Goal: Task Accomplishment & Management: Manage account settings

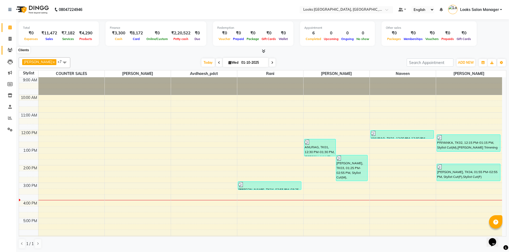
click at [13, 48] on span at bounding box center [9, 50] width 9 height 6
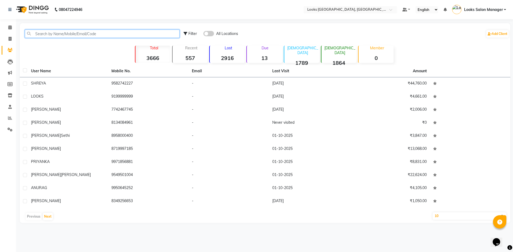
click at [65, 35] on input "text" at bounding box center [102, 34] width 155 height 8
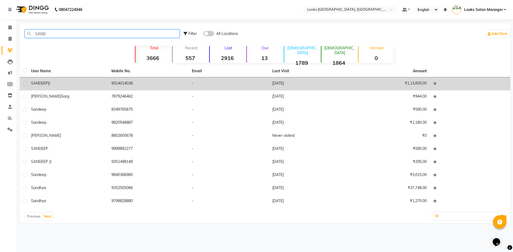
type input "SAND"
click at [187, 86] on td "9314014036" at bounding box center [148, 83] width 80 height 13
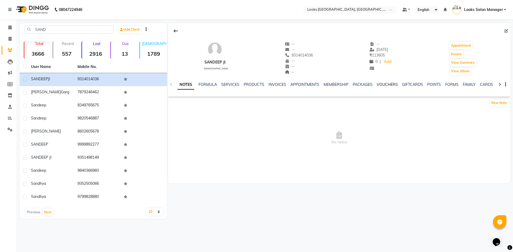
click at [378, 85] on link "VOUCHERS" at bounding box center [387, 84] width 21 height 5
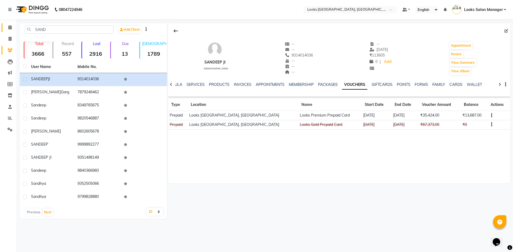
drag, startPoint x: 10, startPoint y: 24, endPoint x: 12, endPoint y: 29, distance: 5.3
click at [10, 24] on link "Calendar" at bounding box center [8, 27] width 13 height 9
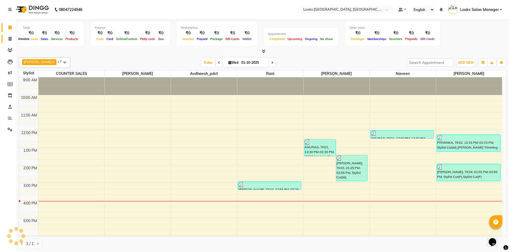
click at [12, 38] on span at bounding box center [9, 39] width 9 height 6
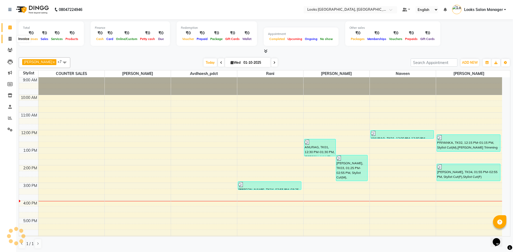
select select "4460"
select select "service"
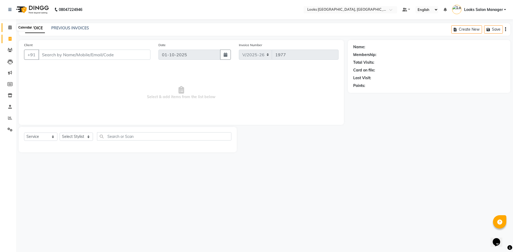
click at [11, 26] on icon at bounding box center [9, 27] width 3 height 4
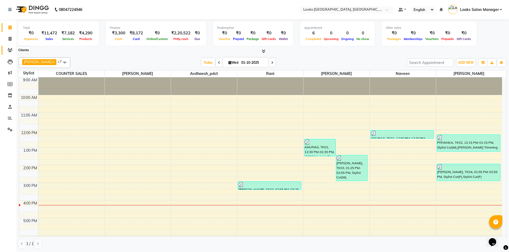
drag, startPoint x: 11, startPoint y: 47, endPoint x: 14, endPoint y: 46, distance: 3.1
click at [11, 47] on span at bounding box center [9, 50] width 9 height 6
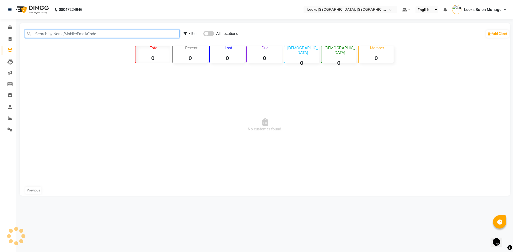
click at [49, 34] on input "text" at bounding box center [102, 34] width 155 height 8
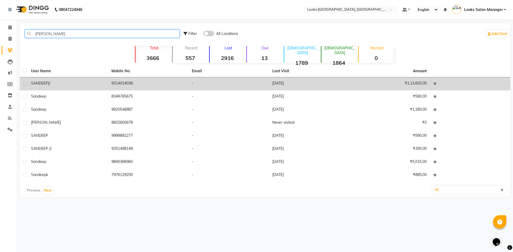
type input "SANDEE"
click at [156, 84] on td "9314014036" at bounding box center [148, 83] width 80 height 13
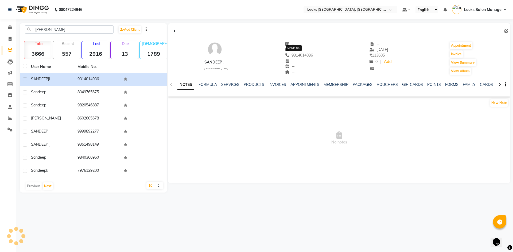
click at [299, 57] on span "9314014036" at bounding box center [299, 55] width 28 height 5
copy span "9314014036"
click at [10, 38] on icon at bounding box center [10, 39] width 3 height 4
select select "service"
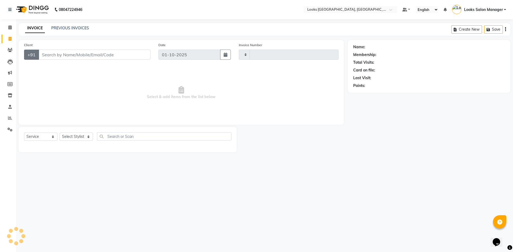
type input "1977"
select select "4460"
type input "9314014036"
select select "1: Object"
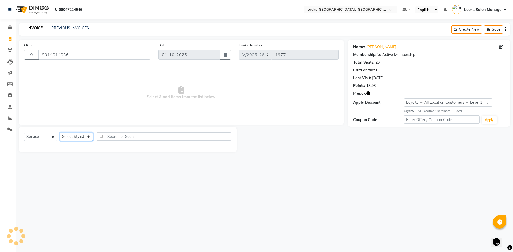
drag, startPoint x: 72, startPoint y: 137, endPoint x: 72, endPoint y: 140, distance: 3.7
click at [72, 137] on select "Select Stylist" at bounding box center [76, 137] width 33 height 8
click at [74, 138] on select "Select Stylist" at bounding box center [76, 137] width 33 height 8
select select "71751"
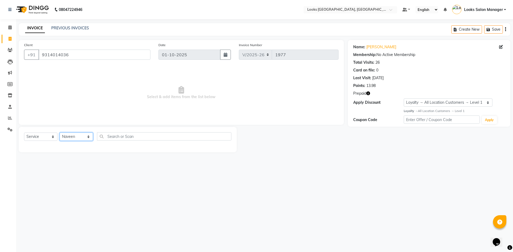
click at [60, 133] on select "Select Stylist Avdhaesh_pdct COUNTER SALES Ganesh Looks Salon Manager MOHSIN Na…" at bounding box center [76, 137] width 33 height 8
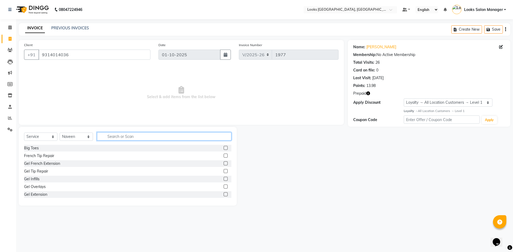
click at [112, 139] on input "text" at bounding box center [164, 136] width 134 height 8
type input "CUT"
click at [224, 155] on label at bounding box center [226, 156] width 4 height 4
click at [224, 155] on input "checkbox" at bounding box center [225, 155] width 3 height 3
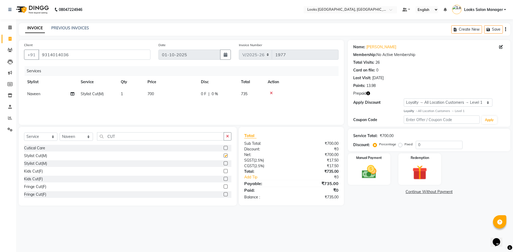
checkbox input "false"
click at [134, 140] on input "CUT" at bounding box center [160, 136] width 127 height 8
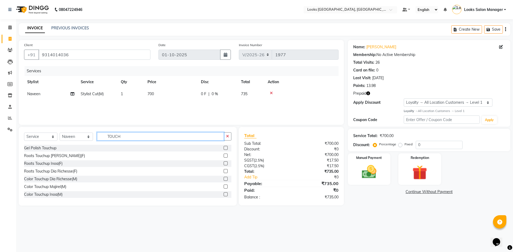
type input "TOUCH"
click at [224, 157] on label at bounding box center [226, 156] width 4 height 4
click at [224, 157] on input "checkbox" at bounding box center [225, 155] width 3 height 3
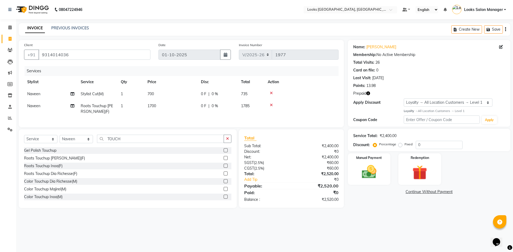
checkbox input "false"
click at [162, 104] on td "1700" at bounding box center [170, 109] width 53 height 18
select select "71751"
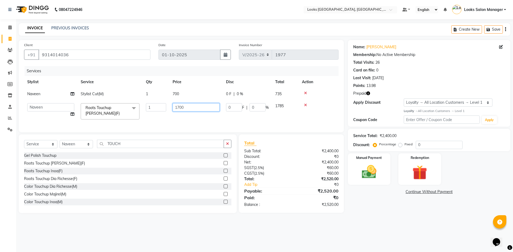
click at [184, 106] on input "1700" at bounding box center [196, 107] width 47 height 8
type input "4"
type input "1400"
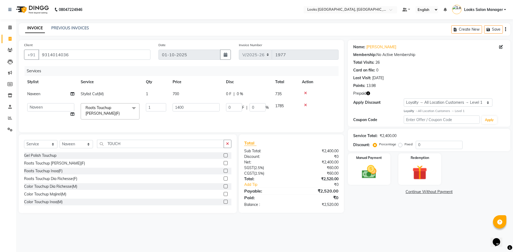
click at [176, 117] on td "1400" at bounding box center [195, 111] width 53 height 23
select select "71751"
click at [178, 92] on span "700" at bounding box center [176, 94] width 6 height 5
select select "71751"
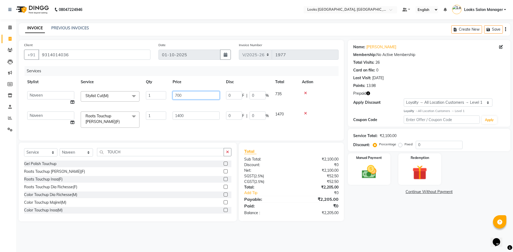
click at [178, 92] on input "700" at bounding box center [196, 95] width 47 height 8
type input "500"
click at [169, 126] on div "Services Stylist Service Qty Price Disc Total Action Avdhaesh_pdct COUNTER SALE…" at bounding box center [181, 100] width 314 height 69
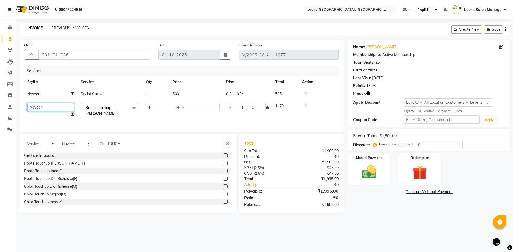
click at [48, 107] on select "Avdhaesh_pdct COUNTER SALES Ganesh Looks Salon Manager MOHSIN Naveen Priyanka S…" at bounding box center [50, 107] width 47 height 8
select select "85710"
click at [126, 123] on div "Services Stylist Service Qty Price Disc Total Action Naveen Stylist Cut(M) 1 50…" at bounding box center [181, 96] width 314 height 61
click at [109, 94] on td "Stylist Cut(M)" at bounding box center [109, 94] width 65 height 12
select select "71751"
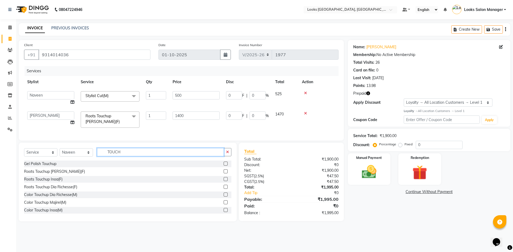
click at [128, 156] on input "TOUCH" at bounding box center [160, 152] width 127 height 8
click at [224, 205] on label at bounding box center [226, 203] width 4 height 4
click at [224, 205] on input "checkbox" at bounding box center [225, 202] width 3 height 3
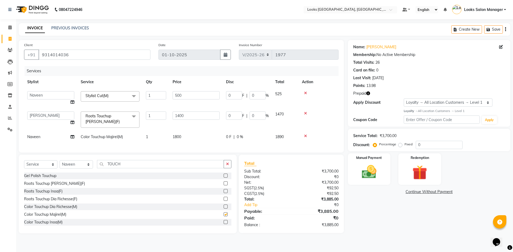
checkbox input "false"
click at [174, 139] on span "1800" at bounding box center [177, 137] width 9 height 5
select select "71751"
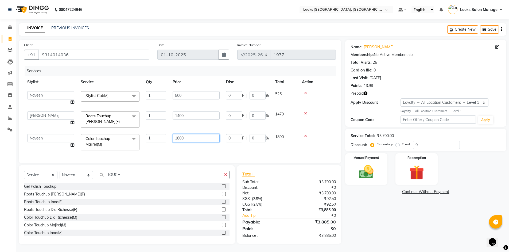
click at [178, 136] on input "1800" at bounding box center [196, 138] width 47 height 8
type input "1400"
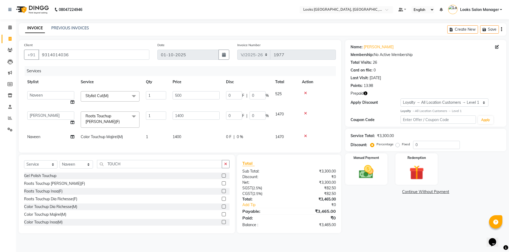
click at [173, 147] on div "Services Stylist Service Qty Price Disc Total Action Avdhaesh_pdct COUNTER SALE…" at bounding box center [180, 106] width 312 height 81
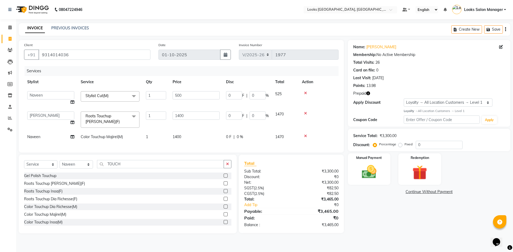
click at [39, 139] on span "Naveen" at bounding box center [33, 137] width 13 height 5
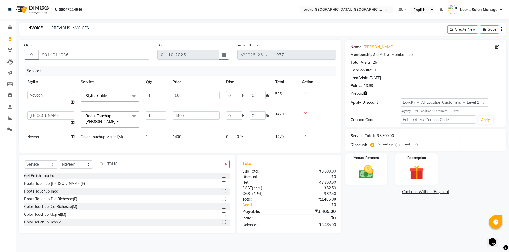
select select "71751"
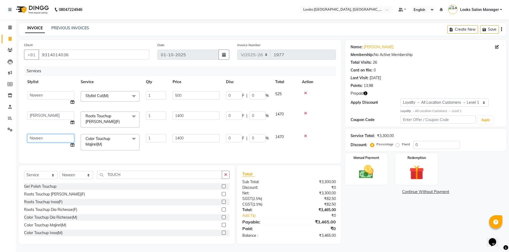
click at [39, 139] on select "Avdhaesh_pdct COUNTER SALES Ganesh Looks Salon Manager MOHSIN Naveen Priyanka S…" at bounding box center [50, 138] width 47 height 8
click at [93, 155] on div "Client +91 9314014036 Date 01-10-2025 Invoice Number V/2025 V/2025-26 1977 Serv…" at bounding box center [180, 101] width 322 height 123
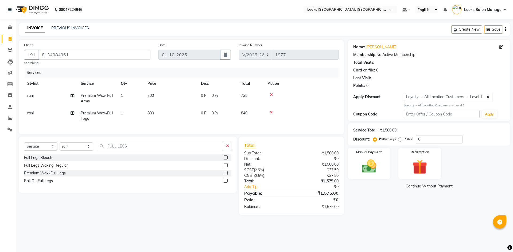
select select "4460"
select select "service"
select select "63435"
select select "1: Object"
click at [385, 170] on div "Manual Payment" at bounding box center [369, 163] width 44 height 33
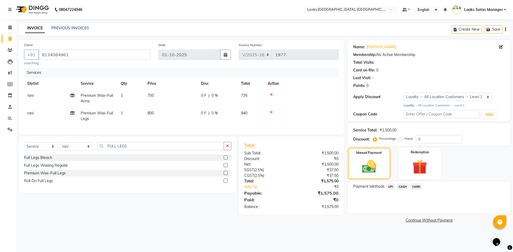
click at [414, 186] on span "CARD" at bounding box center [415, 187] width 11 height 6
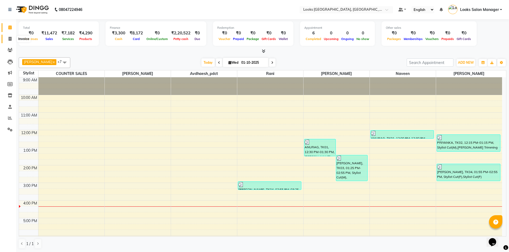
click at [11, 39] on icon at bounding box center [10, 39] width 3 height 4
select select "service"
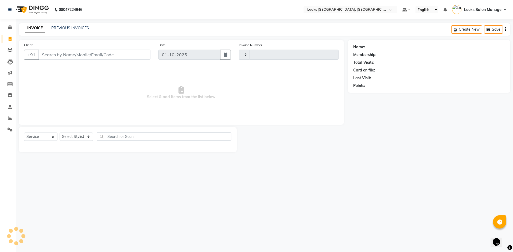
type input "1977"
select select "4460"
click at [83, 138] on select "Select Stylist" at bounding box center [76, 137] width 33 height 8
select select "64711"
click at [60, 133] on select "Select Stylist Avdhaesh_pdct COUNTER SALES [PERSON_NAME] Looks Salon Manager [P…" at bounding box center [76, 137] width 33 height 8
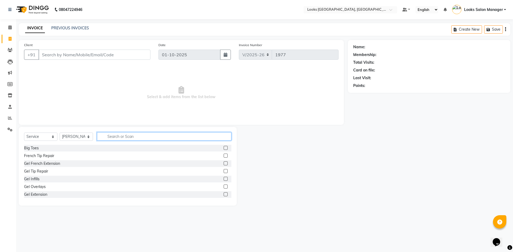
click at [105, 136] on input "text" at bounding box center [164, 136] width 134 height 8
type input "CUT"
click at [224, 155] on label at bounding box center [226, 156] width 4 height 4
click at [224, 155] on input "checkbox" at bounding box center [225, 155] width 3 height 3
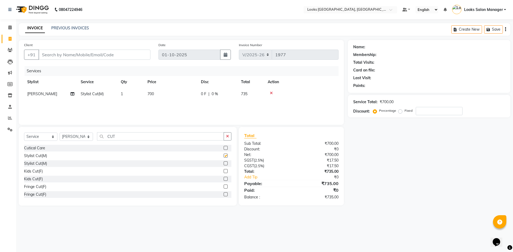
click at [191, 103] on div "Services Stylist Service Qty Price Disc Total Action Sonu Stylist Cut(M) 1 700 …" at bounding box center [181, 92] width 314 height 53
checkbox input "false"
click at [178, 100] on td "700" at bounding box center [170, 94] width 53 height 12
select select "64711"
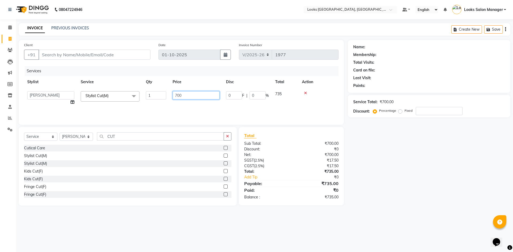
click at [178, 99] on input "700" at bounding box center [196, 95] width 47 height 8
type input "500"
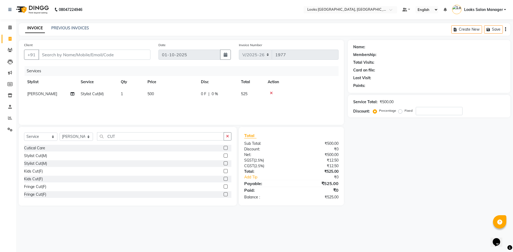
click at [169, 111] on div "Services Stylist Service Qty Price Disc Total Action Sonu Stylist Cut(M) 1 500 …" at bounding box center [181, 92] width 314 height 53
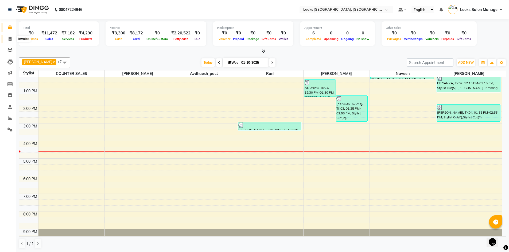
click at [13, 42] on span at bounding box center [9, 39] width 9 height 6
select select "service"
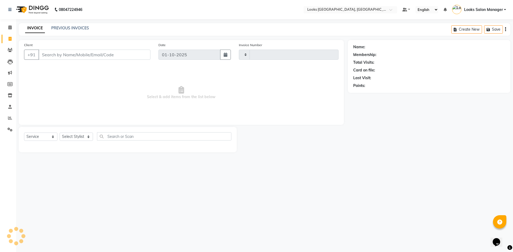
type input "1977"
select select "4460"
click at [97, 55] on input "Client" at bounding box center [94, 55] width 112 height 10
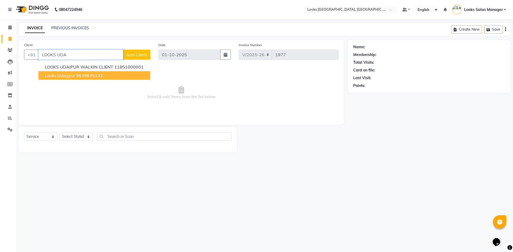
click at [81, 74] on ngb-highlight "9649645133" at bounding box center [89, 75] width 27 height 5
type input "9649645133"
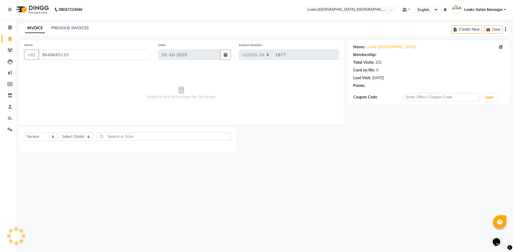
select select "1: Object"
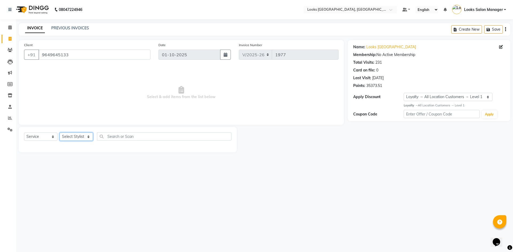
click at [79, 138] on select "Select Stylist Avdhaesh_pdct COUNTER SALES [PERSON_NAME] Looks Salon Manager [P…" at bounding box center [76, 137] width 33 height 8
click at [9, 28] on icon at bounding box center [9, 27] width 3 height 4
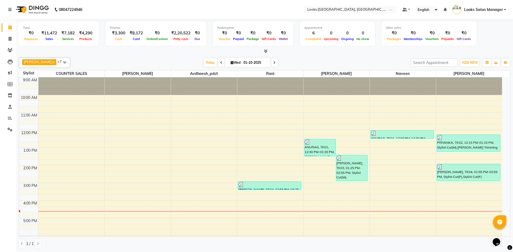
click at [277, 37] on span "Wallet" at bounding box center [283, 39] width 12 height 4
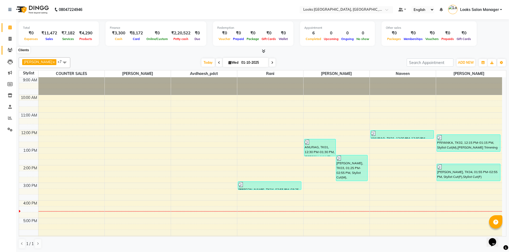
click at [9, 51] on icon at bounding box center [9, 50] width 5 height 4
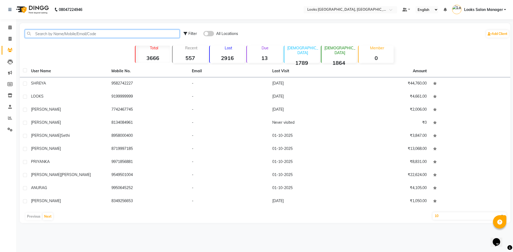
click at [60, 34] on input "text" at bounding box center [102, 34] width 155 height 8
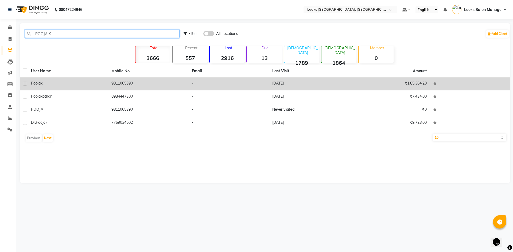
type input "POOJA K"
click at [179, 86] on td "9811065390" at bounding box center [148, 83] width 80 height 13
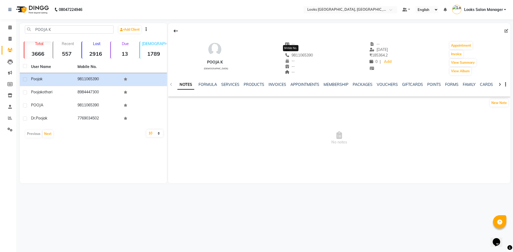
click at [294, 54] on span "9811065390" at bounding box center [299, 55] width 28 height 5
copy span "9811065390"
click at [7, 38] on span at bounding box center [9, 39] width 9 height 6
select select "service"
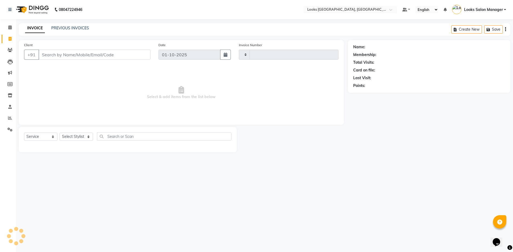
type input "1977"
select select "4460"
type input "9811065390"
select select "1: Object"
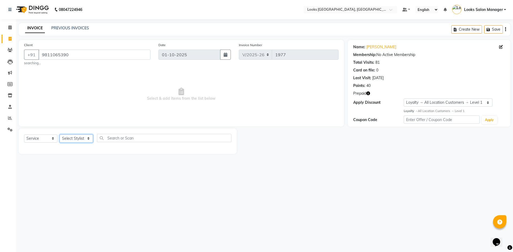
click at [77, 141] on select "Select Stylist Avdhaesh_pdct COUNTER SALES [PERSON_NAME] Looks Salon Manager [P…" at bounding box center [76, 139] width 33 height 8
select select "63435"
click at [60, 135] on select "Select Stylist Avdhaesh_pdct COUNTER SALES [PERSON_NAME] Looks Salon Manager [P…" at bounding box center [76, 139] width 33 height 8
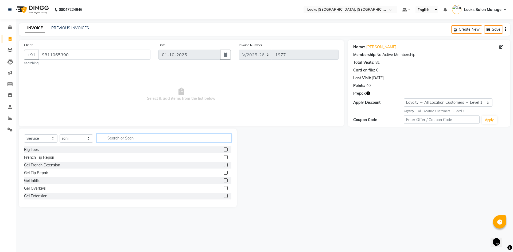
click at [124, 135] on input "text" at bounding box center [164, 138] width 134 height 8
type input "R"
type input "SHAMPO"
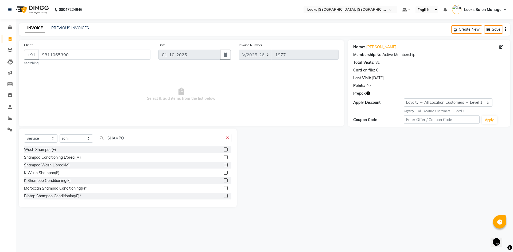
click at [224, 150] on label at bounding box center [226, 150] width 4 height 4
click at [224, 150] on input "checkbox" at bounding box center [225, 149] width 3 height 3
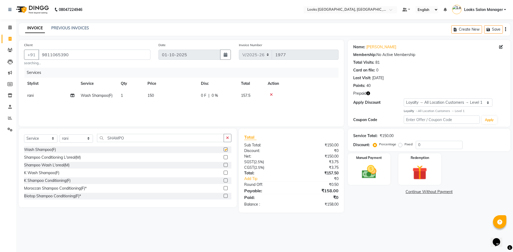
checkbox input "false"
click at [171, 103] on div "Services Stylist Service Qty Price Disc Total Action rani Wash Shampoo(F) 1 150…" at bounding box center [181, 94] width 314 height 53
click at [171, 101] on td "150" at bounding box center [170, 96] width 53 height 12
select select "63435"
drag, startPoint x: 177, startPoint y: 97, endPoint x: 167, endPoint y: 97, distance: 10.7
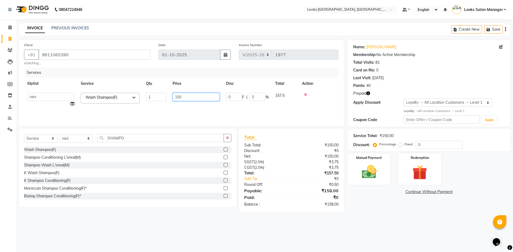
click at [167, 97] on tr "Avdhaesh_pdct COUNTER SALES Ganesh Looks Salon Manager MOHSIN Naveen Priyanka S…" at bounding box center [181, 100] width 314 height 20
type input "650"
click at [166, 105] on div "Services Stylist Service Qty Price Disc Total Action Avdhaesh_pdct COUNTER SALE…" at bounding box center [181, 94] width 314 height 53
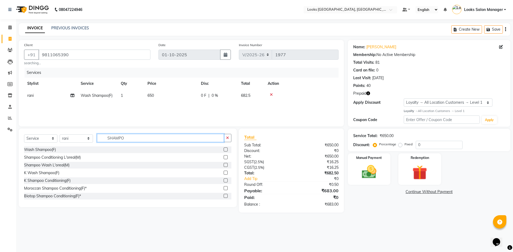
click at [107, 142] on input "SHAMPO" at bounding box center [160, 138] width 127 height 8
click at [115, 141] on input "SHAMPO" at bounding box center [160, 138] width 127 height 8
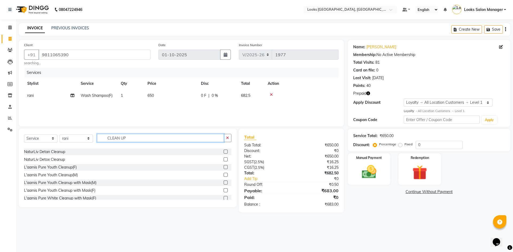
scroll to position [24, 0]
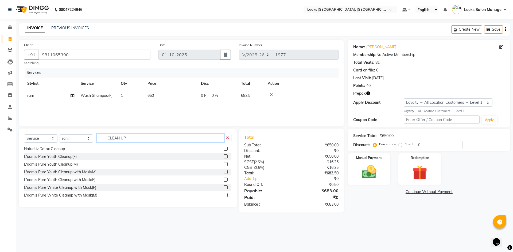
type input "CLEAN UP"
drag, startPoint x: 222, startPoint y: 179, endPoint x: 215, endPoint y: 173, distance: 10.2
click at [224, 179] on label at bounding box center [226, 180] width 4 height 4
click at [224, 179] on input "checkbox" at bounding box center [225, 179] width 3 height 3
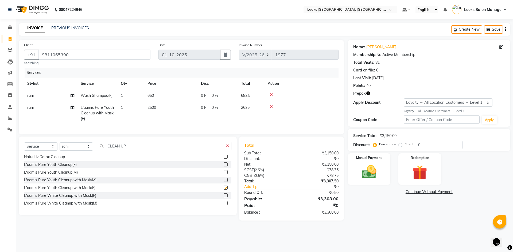
checkbox input "false"
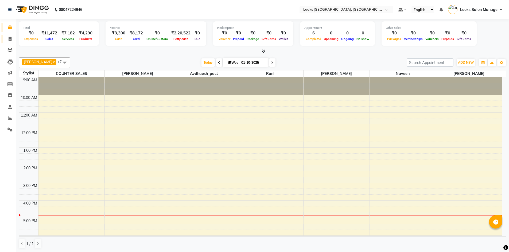
click at [10, 36] on span at bounding box center [9, 39] width 9 height 6
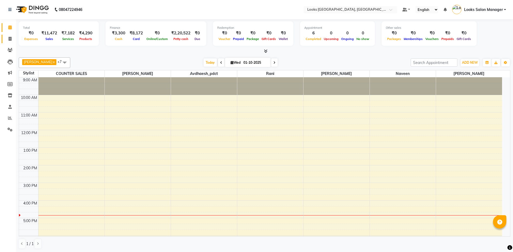
select select "service"
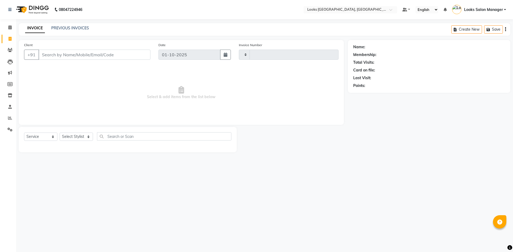
type input "1977"
select select "4460"
click at [53, 57] on input "Client" at bounding box center [94, 55] width 112 height 10
type input "7665852776"
click at [146, 57] on span "Add Client" at bounding box center [136, 54] width 21 height 5
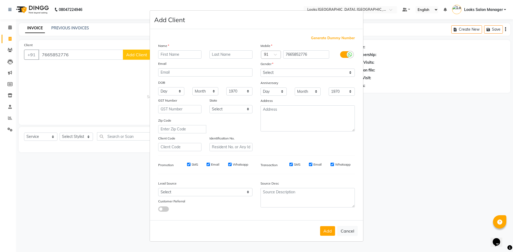
click at [178, 54] on input "text" at bounding box center [179, 54] width 43 height 8
type input "JALPIT"
click at [273, 74] on select "Select [DEMOGRAPHIC_DATA] [DEMOGRAPHIC_DATA] Other Prefer Not To Say" at bounding box center [307, 73] width 94 height 8
click at [260, 69] on select "Select Male Female Other Prefer Not To Say" at bounding box center [307, 73] width 94 height 8
click at [273, 71] on select "Select Male Female Other Prefer Not To Say" at bounding box center [307, 73] width 94 height 8
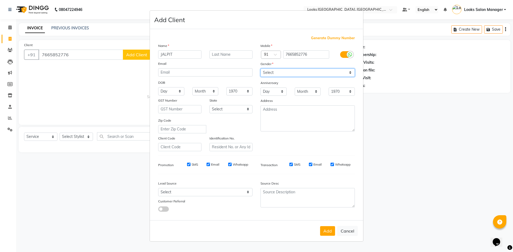
select select "[DEMOGRAPHIC_DATA]"
click at [260, 69] on select "Select Male Female Other Prefer Not To Say" at bounding box center [307, 73] width 94 height 8
click at [327, 232] on button "Add" at bounding box center [327, 231] width 15 height 10
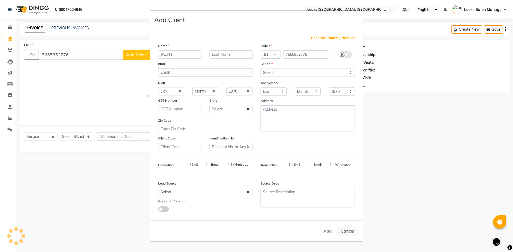
select select
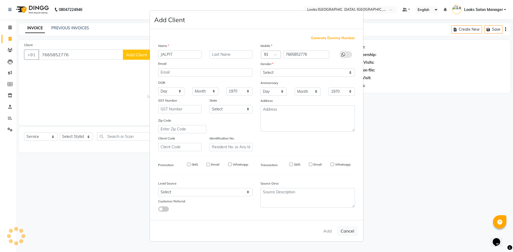
select select
checkbox input "false"
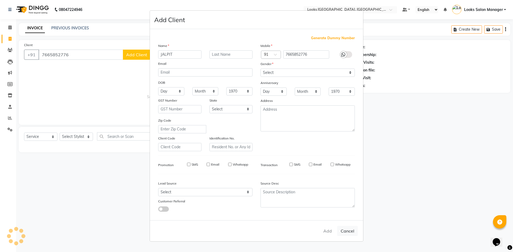
checkbox input "false"
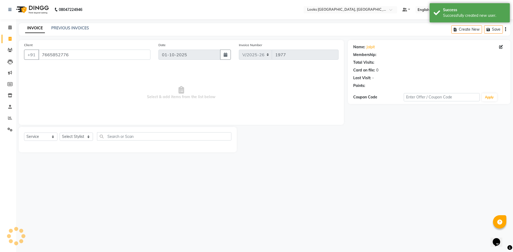
select select "1: Object"
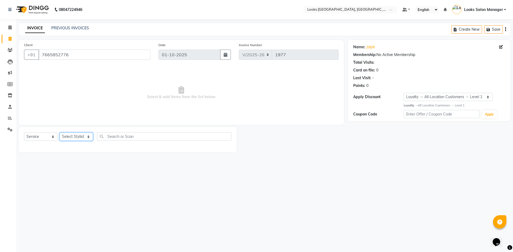
click at [81, 138] on select "Select Stylist Avdhaesh_pdct COUNTER SALES Ganesh Looks Salon Manager MOHSIN Na…" at bounding box center [76, 137] width 33 height 8
select select "85710"
click at [60, 133] on select "Select Stylist Avdhaesh_pdct COUNTER SALES Ganesh Looks Salon Manager MOHSIN Na…" at bounding box center [76, 137] width 33 height 8
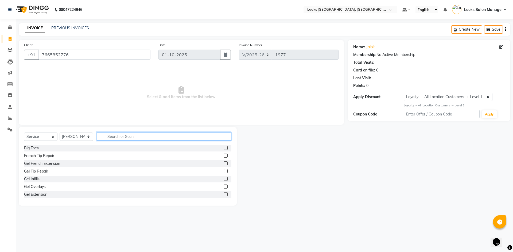
click at [116, 138] on input "text" at bounding box center [164, 136] width 134 height 8
type input "BEARD"
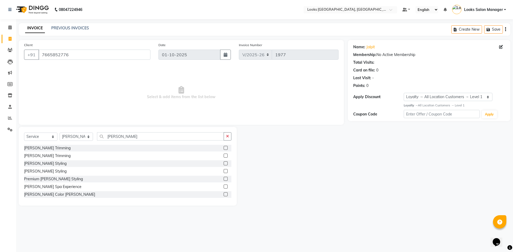
click at [224, 146] on label at bounding box center [226, 148] width 4 height 4
click at [224, 147] on input "checkbox" at bounding box center [225, 148] width 3 height 3
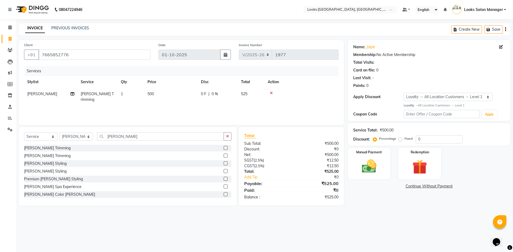
checkbox input "false"
click at [184, 95] on td "500" at bounding box center [170, 97] width 53 height 18
select select "85710"
click at [184, 95] on input "500" at bounding box center [196, 95] width 47 height 8
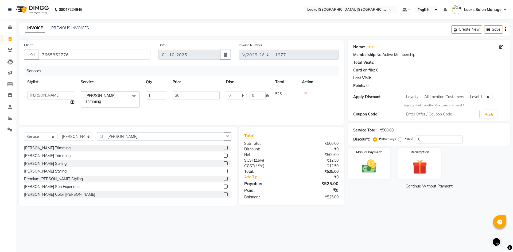
type input "300"
click at [178, 106] on div "Services Stylist Service Qty Price Disc Total Action Avdhaesh_pdct COUNTER SALE…" at bounding box center [181, 92] width 314 height 53
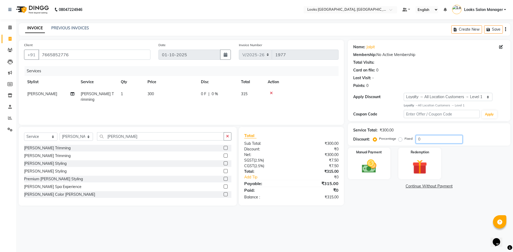
click at [416, 138] on input "0" at bounding box center [439, 139] width 47 height 8
type input "1"
click at [376, 167] on img at bounding box center [369, 167] width 25 height 18
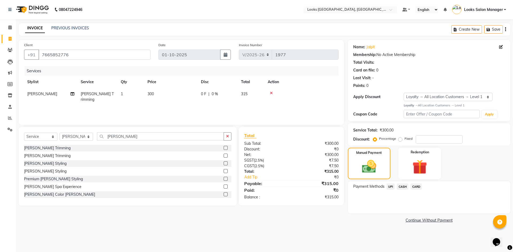
click at [404, 187] on span "CASH" at bounding box center [402, 187] width 11 height 6
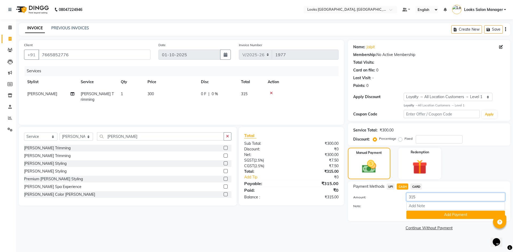
click at [412, 198] on input "315" at bounding box center [455, 197] width 99 height 8
click at [416, 186] on span "CARD" at bounding box center [415, 187] width 11 height 6
click at [415, 215] on button "Add Payment" at bounding box center [455, 215] width 99 height 8
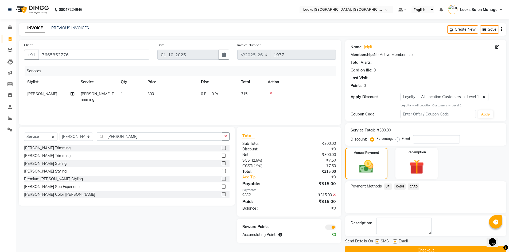
click at [376, 241] on label at bounding box center [377, 242] width 4 height 4
click at [376, 241] on input "checkbox" at bounding box center [376, 241] width 3 height 3
checkbox input "false"
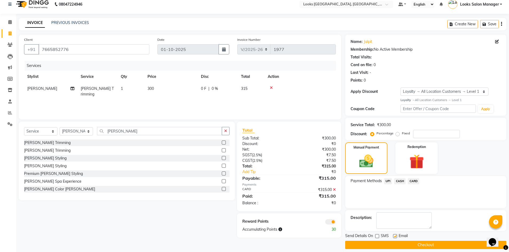
scroll to position [10, 0]
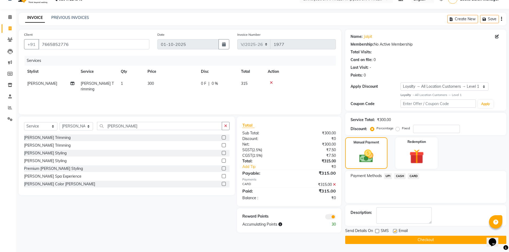
click at [375, 240] on button "Checkout" at bounding box center [425, 240] width 161 height 8
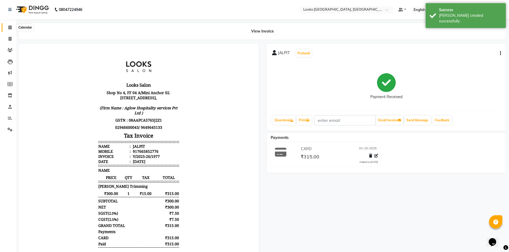
click at [10, 29] on icon at bounding box center [9, 27] width 3 height 4
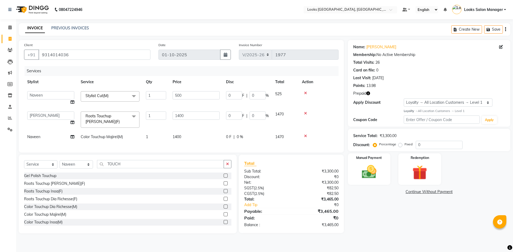
select select "4460"
select select "71751"
select select "85710"
select select "service"
select select "71751"
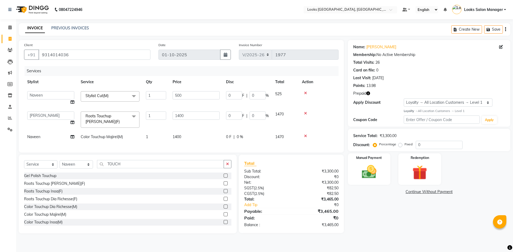
select select "1: Object"
click at [306, 113] on icon at bounding box center [305, 114] width 3 height 4
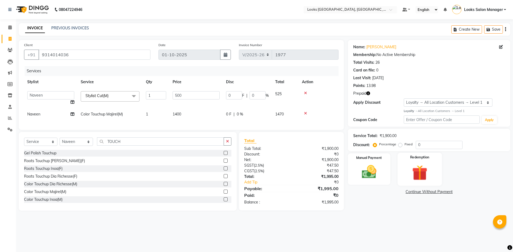
click at [413, 167] on img at bounding box center [419, 172] width 25 height 19
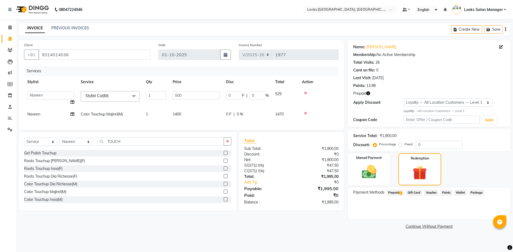
click at [391, 196] on span "Prepaid 1" at bounding box center [394, 193] width 17 height 6
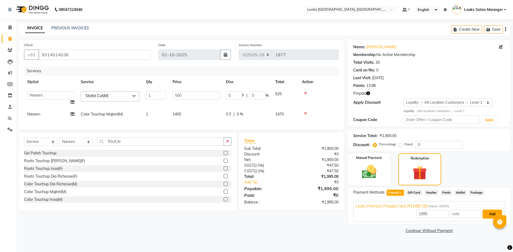
click at [489, 217] on button "Add" at bounding box center [491, 214] width 19 height 9
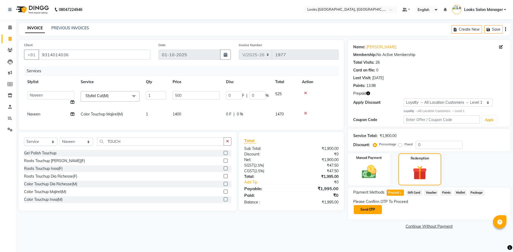
click at [365, 212] on button "Send OTP" at bounding box center [368, 209] width 28 height 9
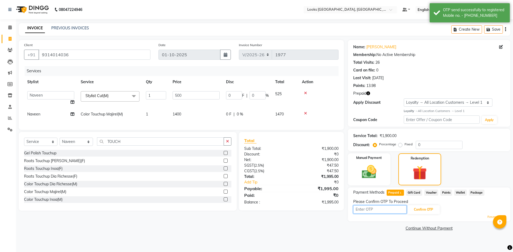
click at [365, 212] on input "text" at bounding box center [379, 210] width 53 height 8
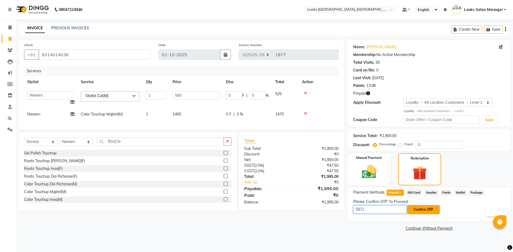
type input "5872"
click at [421, 210] on button "Confirm OTP" at bounding box center [423, 209] width 33 height 9
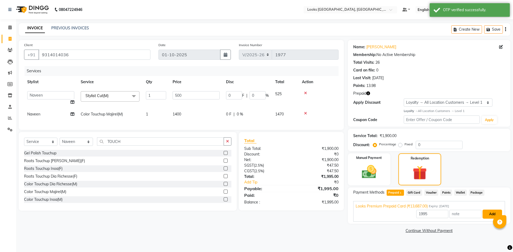
click at [496, 215] on button "Add" at bounding box center [491, 214] width 19 height 9
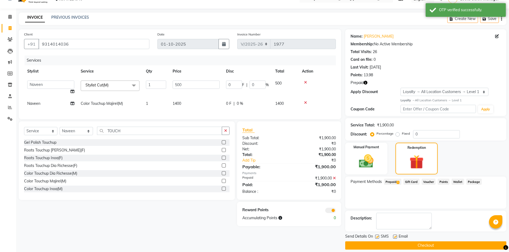
scroll to position [16, 0]
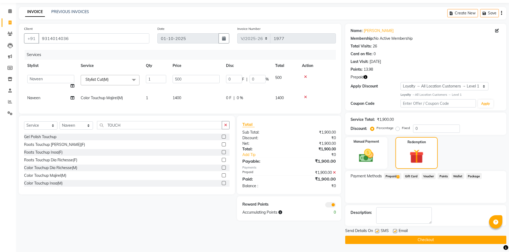
click at [375, 231] on label at bounding box center [377, 231] width 4 height 4
click at [375, 231] on input "checkbox" at bounding box center [376, 231] width 3 height 3
click at [377, 232] on label at bounding box center [377, 231] width 4 height 4
click at [377, 232] on input "checkbox" at bounding box center [376, 231] width 3 height 3
click at [376, 232] on label at bounding box center [377, 231] width 4 height 4
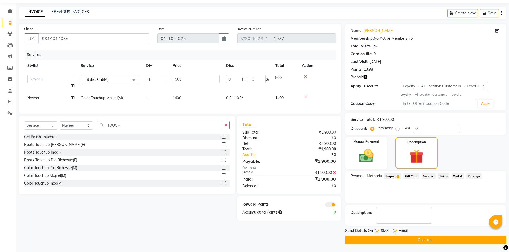
click at [376, 232] on input "checkbox" at bounding box center [376, 231] width 3 height 3
checkbox input "false"
click at [372, 238] on button "Checkout" at bounding box center [425, 240] width 161 height 8
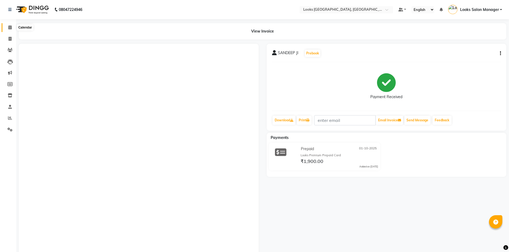
click at [9, 25] on span at bounding box center [9, 28] width 9 height 6
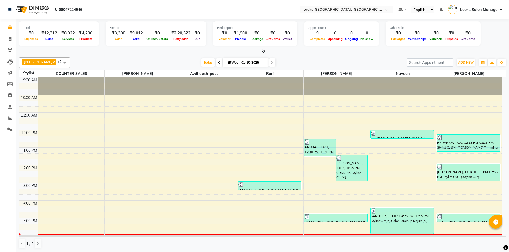
click at [12, 46] on link "Clients" at bounding box center [8, 50] width 13 height 9
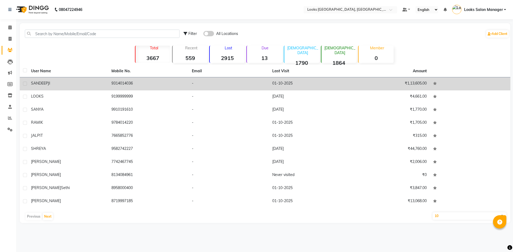
click at [90, 85] on div "SANDEEP JI" at bounding box center [68, 84] width 74 height 6
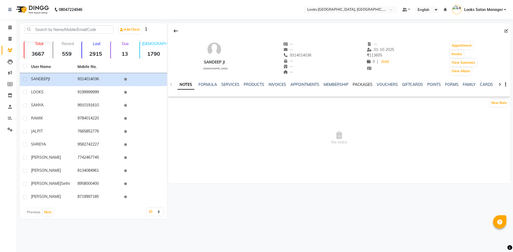
click at [363, 85] on link "PACKAGES" at bounding box center [363, 84] width 20 height 5
click at [363, 85] on link "VOUCHERS" at bounding box center [360, 84] width 21 height 5
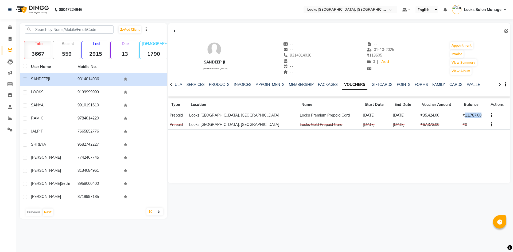
drag, startPoint x: 459, startPoint y: 115, endPoint x: 479, endPoint y: 115, distance: 20.0
click at [479, 115] on td "₹11,787.00" at bounding box center [473, 115] width 26 height 9
copy td "11,787.00"
click at [9, 29] on span at bounding box center [9, 28] width 9 height 6
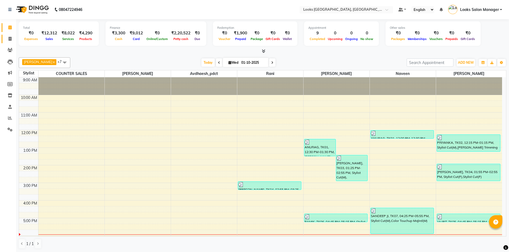
click at [11, 42] on link "Invoice" at bounding box center [8, 39] width 13 height 9
select select "service"
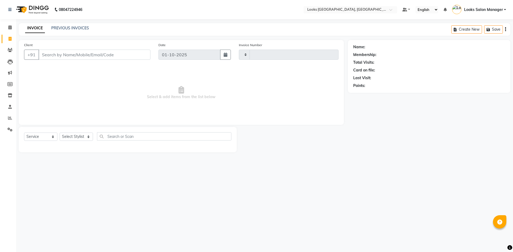
type input "1980"
select select "4460"
click at [8, 52] on icon at bounding box center [9, 50] width 5 height 4
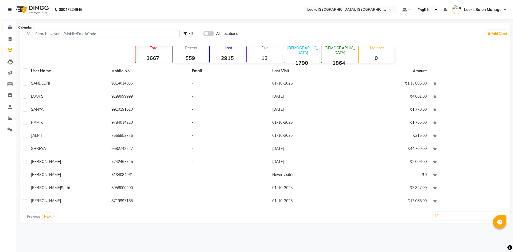
click at [10, 30] on span at bounding box center [9, 28] width 9 height 6
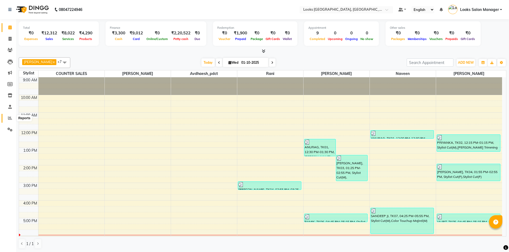
click at [10, 116] on icon at bounding box center [10, 118] width 4 height 4
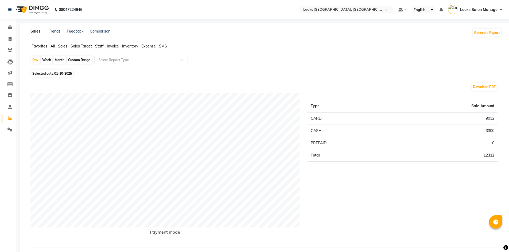
click at [99, 45] on span "Staff" at bounding box center [99, 46] width 9 height 5
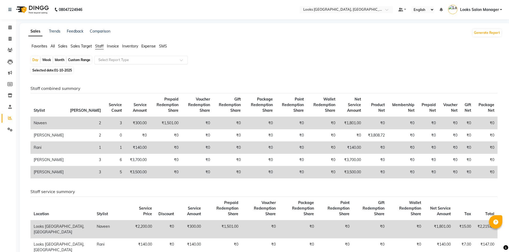
click at [105, 57] on input "text" at bounding box center [135, 59] width 77 height 5
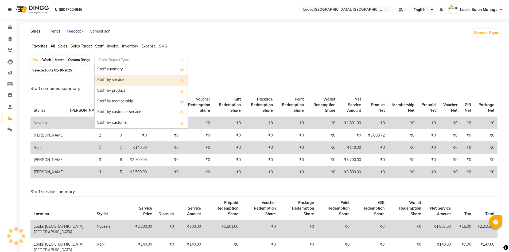
drag, startPoint x: 107, startPoint y: 80, endPoint x: 115, endPoint y: 94, distance: 16.6
click at [107, 80] on div "Staff by service" at bounding box center [141, 80] width 93 height 11
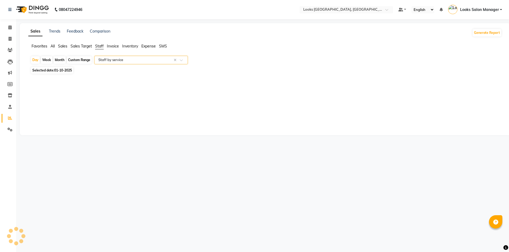
select select "full_report"
select select "pdf"
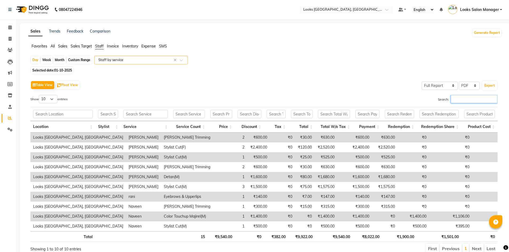
click at [459, 98] on input "Search:" at bounding box center [474, 99] width 47 height 8
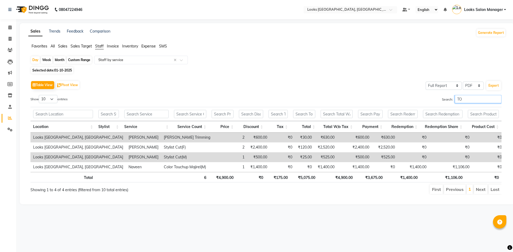
type input "TOK"
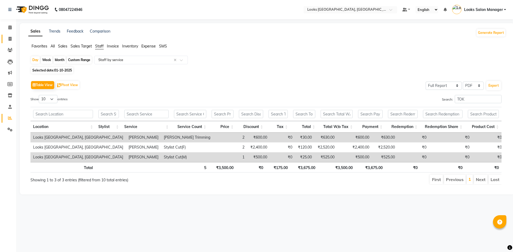
click at [9, 35] on link "Invoice" at bounding box center [8, 39] width 13 height 9
select select "service"
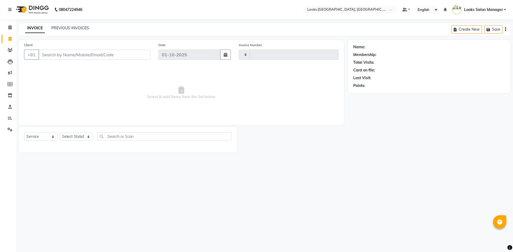
type input "1980"
select select "4460"
click at [60, 26] on link "PREVIOUS INVOICES" at bounding box center [70, 28] width 38 height 5
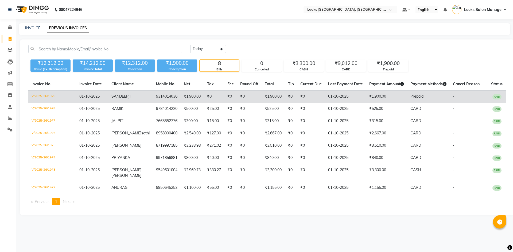
click at [225, 98] on td "₹0" at bounding box center [230, 97] width 13 height 13
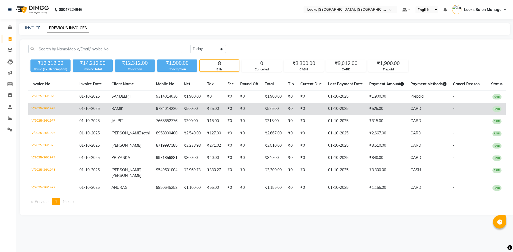
click at [163, 111] on td "9784014220" at bounding box center [167, 109] width 28 height 12
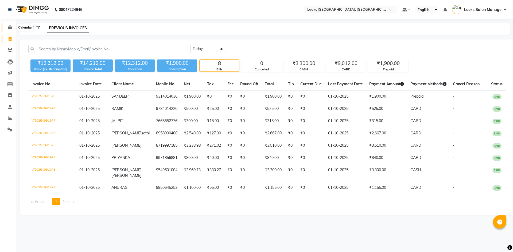
click at [11, 27] on icon at bounding box center [9, 27] width 3 height 4
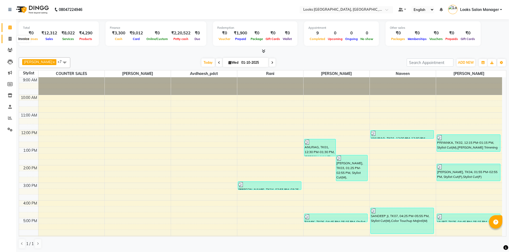
click at [10, 39] on icon at bounding box center [10, 39] width 3 height 4
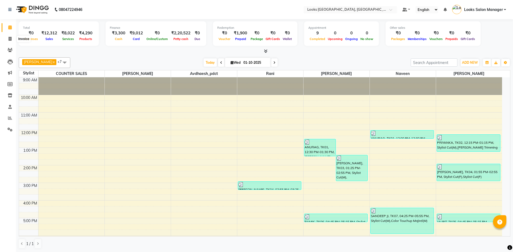
select select "4460"
select select "service"
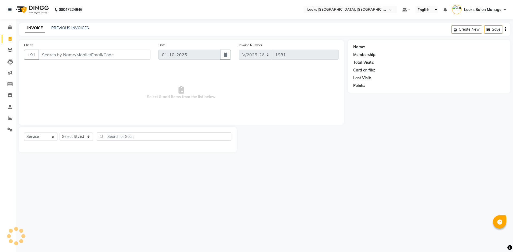
click at [71, 25] on div "INVOICE PREVIOUS INVOICES Create New Save" at bounding box center [264, 29] width 491 height 13
click at [72, 29] on link "PREVIOUS INVOICES" at bounding box center [70, 28] width 38 height 5
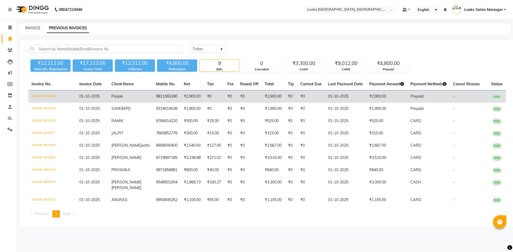
click at [163, 95] on td "9811065390" at bounding box center [167, 97] width 28 height 13
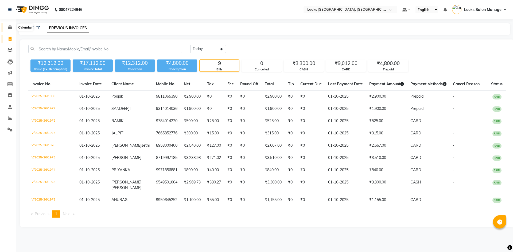
click at [7, 29] on span at bounding box center [9, 28] width 9 height 6
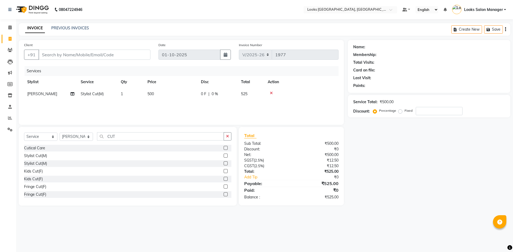
select select "4460"
select select "service"
select select "64711"
click at [71, 57] on input "Client" at bounding box center [94, 55] width 112 height 10
type input "9"
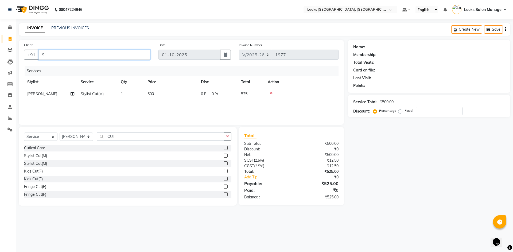
type input "0"
type input "9784014220"
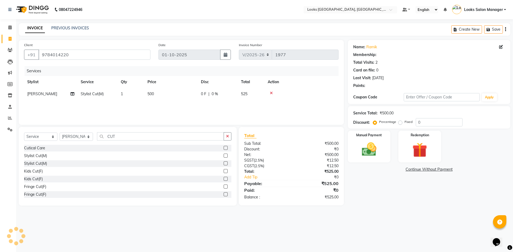
select select "1: Object"
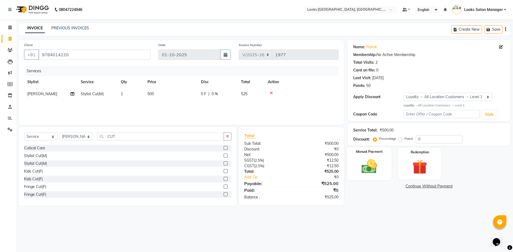
click at [390, 160] on div "Manual Payment" at bounding box center [369, 163] width 44 height 33
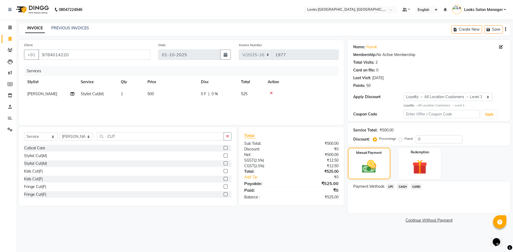
click at [418, 188] on span "CARD" at bounding box center [415, 187] width 11 height 6
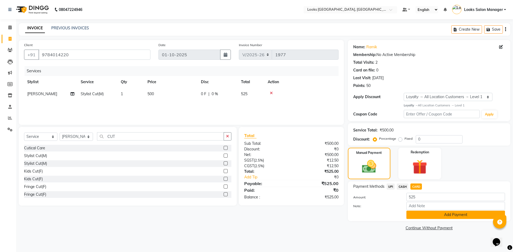
click at [414, 214] on button "Add Payment" at bounding box center [455, 215] width 99 height 8
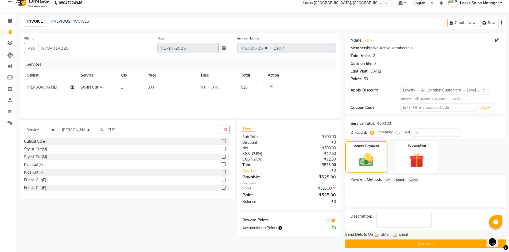
scroll to position [10, 0]
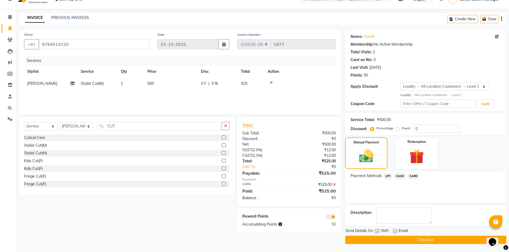
click at [376, 230] on label at bounding box center [377, 231] width 4 height 4
click at [376, 230] on input "checkbox" at bounding box center [376, 231] width 3 height 3
checkbox input "false"
click at [384, 240] on button "Checkout" at bounding box center [425, 240] width 161 height 8
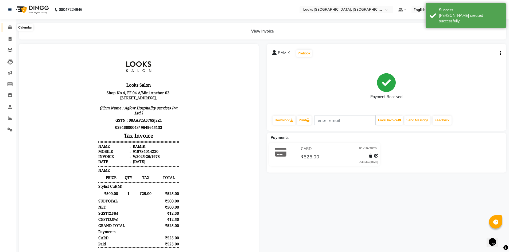
click at [10, 28] on icon at bounding box center [9, 27] width 3 height 4
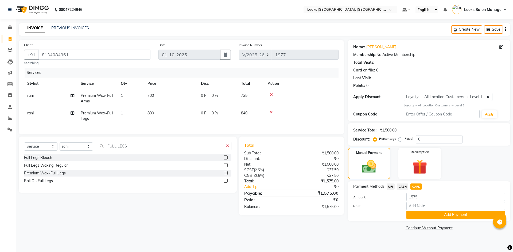
select select "4460"
select select "service"
select select "63435"
select select "1: Object"
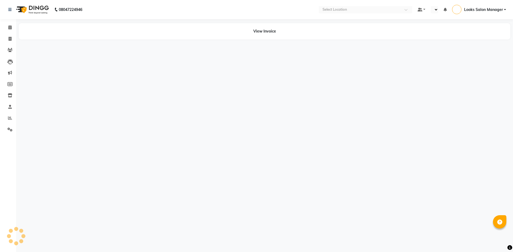
select select "en"
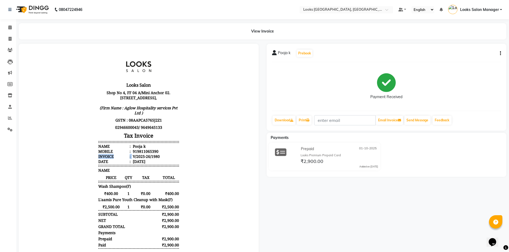
drag, startPoint x: 130, startPoint y: 163, endPoint x: 184, endPoint y: 159, distance: 54.6
click at [184, 159] on body "Looks Salon Shop No 4, FF 04 A/Mini Anchor 02. [GEOGRAPHIC_DATA], [GEOGRAPHIC_D…" at bounding box center [138, 162] width 225 height 222
click at [151, 164] on li "Date : [DATE]" at bounding box center [138, 161] width 81 height 5
drag, startPoint x: 129, startPoint y: 163, endPoint x: 158, endPoint y: 163, distance: 29.1
click at [158, 159] on li "Invoice : V/2025-26/1980" at bounding box center [138, 156] width 81 height 5
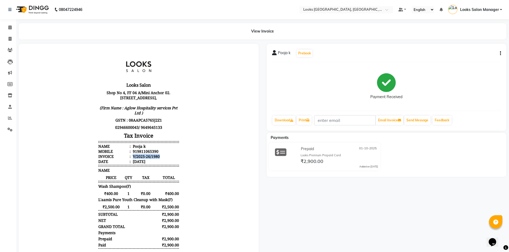
copy div "V/2025-26/1980"
drag, startPoint x: 133, startPoint y: 155, endPoint x: 163, endPoint y: 155, distance: 29.9
click at [163, 154] on li "Mobile : 919811065390" at bounding box center [138, 151] width 81 height 5
copy div "9811065390"
click at [14, 26] on span at bounding box center [9, 28] width 9 height 6
